Goal: Obtain resource: Obtain resource

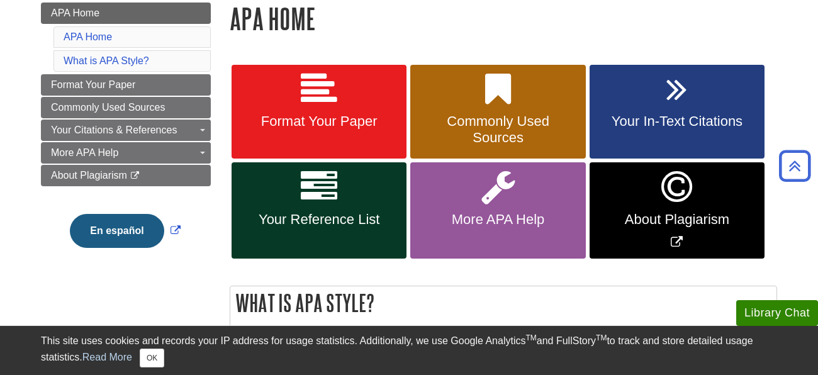
scroll to position [225, 0]
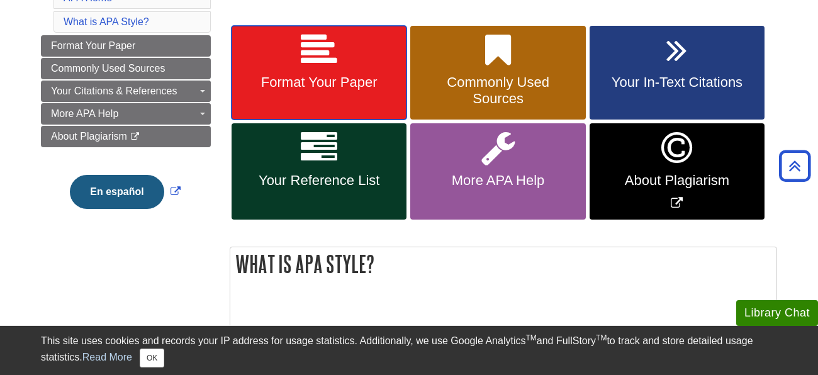
click at [324, 83] on span "Format Your Paper" at bounding box center [319, 82] width 156 height 16
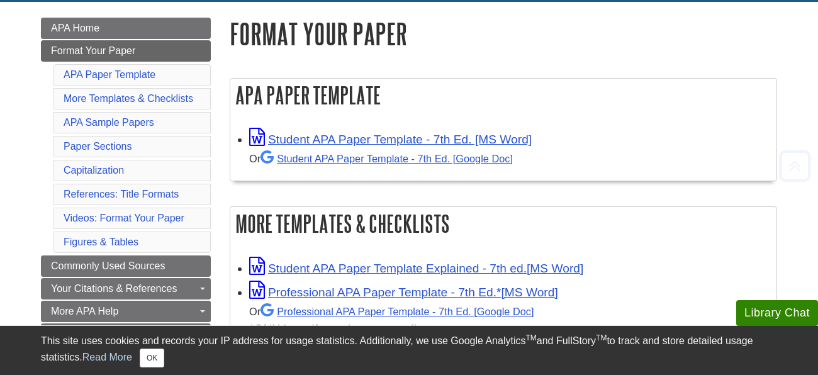
scroll to position [178, 0]
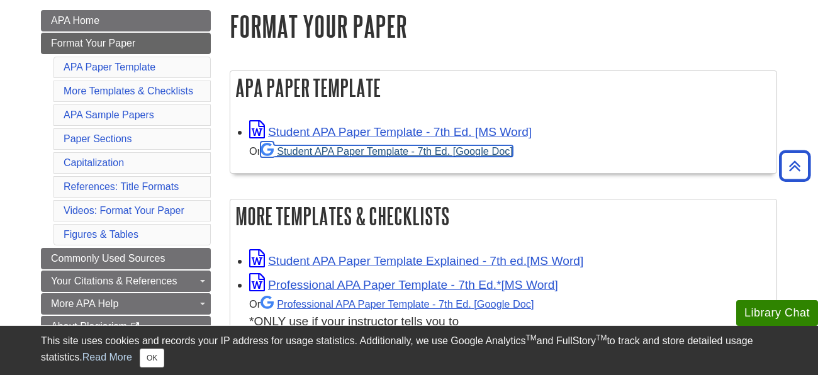
click at [366, 152] on link "Student APA Paper Template - 7th Ed. [Google Doc]" at bounding box center [386, 150] width 252 height 11
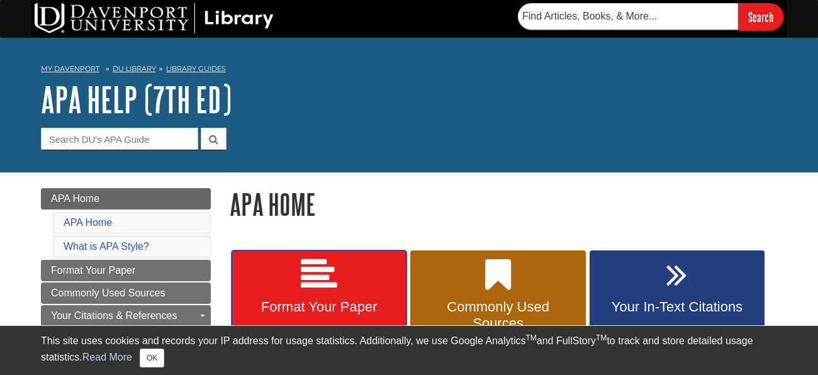
click at [379, 313] on span "Format Your Paper" at bounding box center [319, 307] width 156 height 16
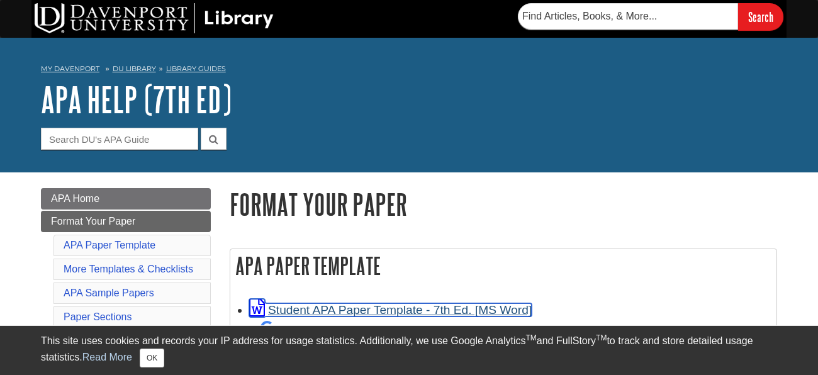
click at [347, 313] on link "Student APA Paper Template - 7th Ed. [MS Word]" at bounding box center [390, 309] width 282 height 13
